Goal: Transaction & Acquisition: Purchase product/service

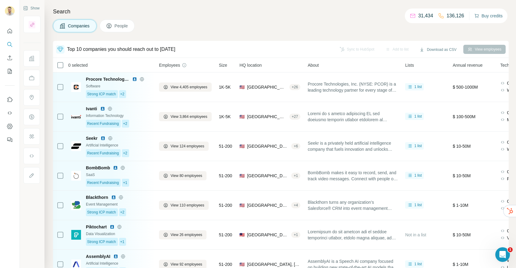
click at [477, 14] on button "Buy credits" at bounding box center [488, 16] width 28 height 9
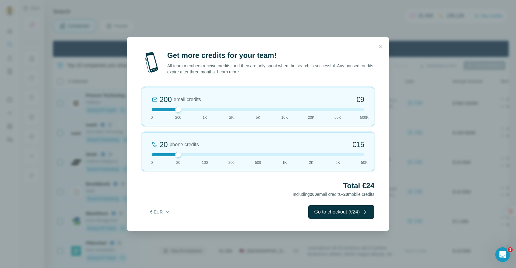
click at [336, 154] on div at bounding box center [258, 154] width 213 height 3
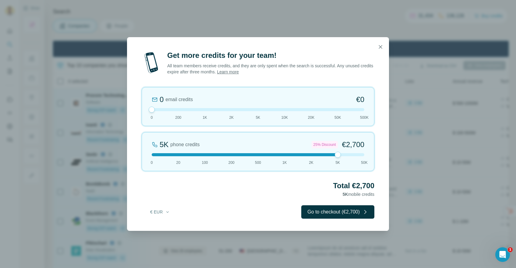
drag, startPoint x: 178, startPoint y: 110, endPoint x: 148, endPoint y: 110, distance: 30.2
click at [148, 110] on div "0 email credits €0 0 200 1K 2K 5K 10K 20K 50K 500K" at bounding box center [258, 106] width 233 height 39
click at [381, 49] on icon "button" at bounding box center [381, 47] width 6 height 6
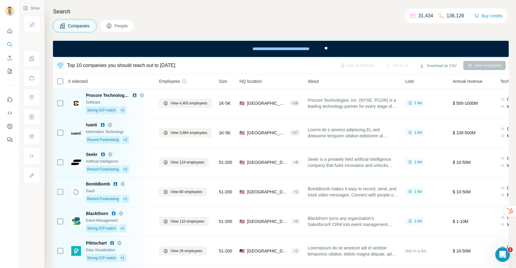
click at [339, 16] on h4 "Search" at bounding box center [281, 11] width 456 height 9
click at [423, 16] on p "31,434" at bounding box center [425, 15] width 15 height 7
click at [491, 18] on button "Buy credits" at bounding box center [488, 16] width 28 height 9
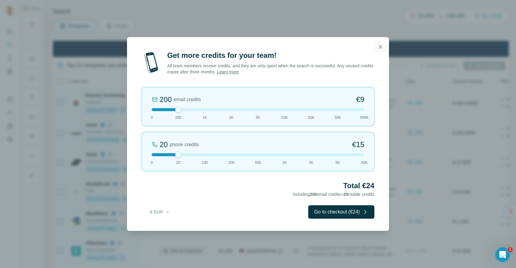
click at [381, 49] on icon "button" at bounding box center [381, 47] width 6 height 6
